Goal: Information Seeking & Learning: Learn about a topic

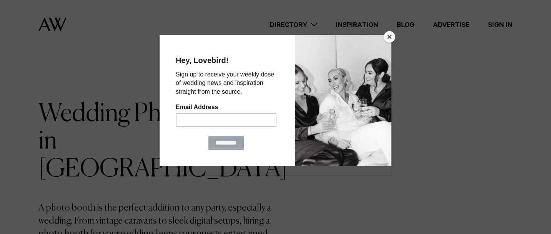
click at [389, 39] on button "Close" at bounding box center [390, 37] width 12 height 12
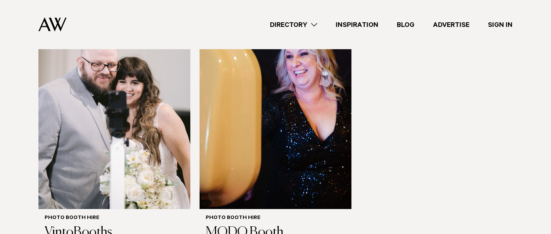
scroll to position [305, 0]
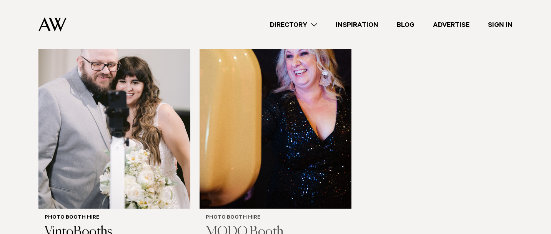
click at [215, 137] on img at bounding box center [276, 107] width 152 height 204
click at [137, 82] on img at bounding box center [114, 107] width 152 height 204
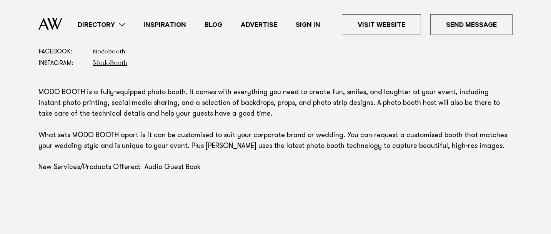
scroll to position [495, 0]
